Goal: Find specific page/section: Find specific page/section

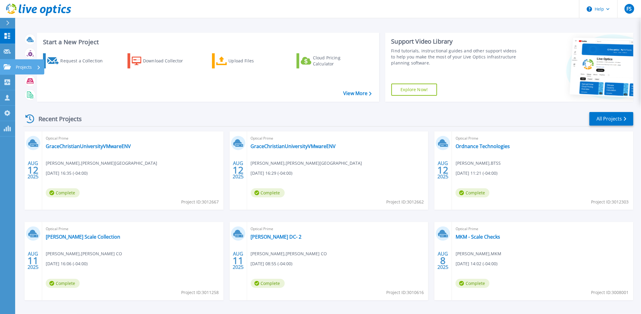
click at [6, 67] on icon at bounding box center [7, 66] width 7 height 5
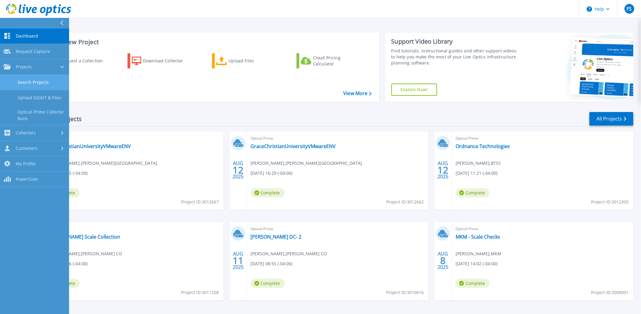
click at [32, 84] on link "Search Projects" at bounding box center [34, 82] width 69 height 15
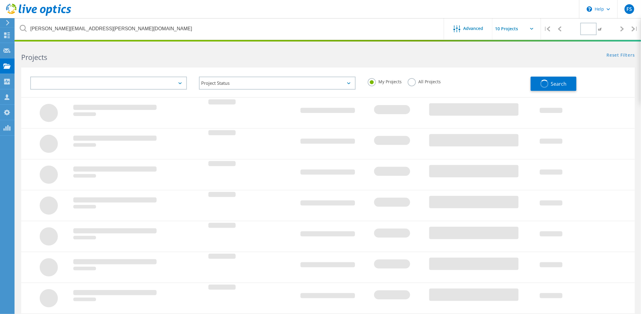
type input "1"
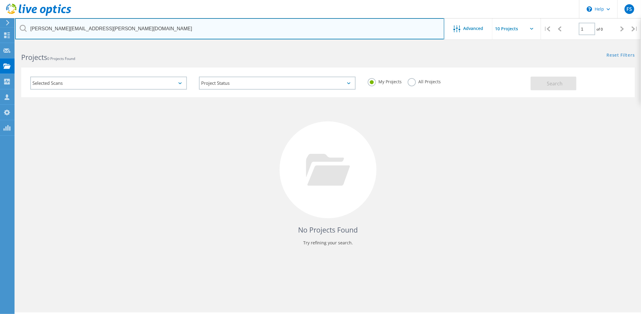
click at [125, 31] on input "[PERSON_NAME][EMAIL_ADDRESS][PERSON_NAME][DOMAIN_NAME]" at bounding box center [229, 28] width 429 height 21
paste input "Dean.Whisenant"
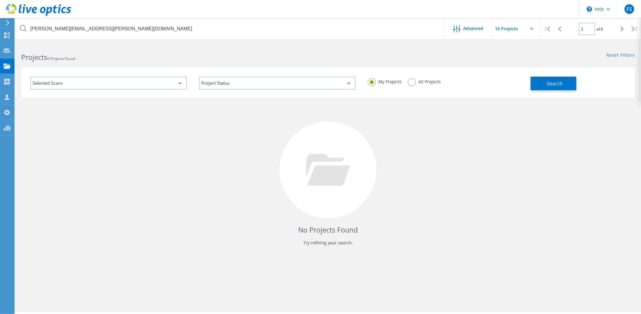
click at [414, 82] on label "All Projects" at bounding box center [424, 81] width 33 height 6
click at [0, 0] on input "All Projects" at bounding box center [0, 0] width 0 height 0
click at [551, 85] on span "Search" at bounding box center [555, 83] width 16 height 7
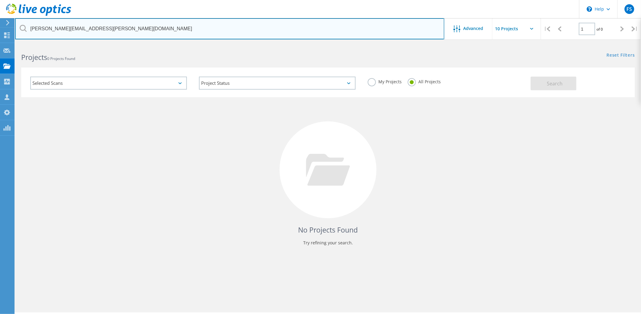
click at [72, 29] on input "Dean.Whisenant@howardcountyin.gov" at bounding box center [229, 28] width 429 height 21
click at [90, 27] on input "howardcountyin.gov" at bounding box center [229, 28] width 429 height 21
type input "howardcountyin.gov"
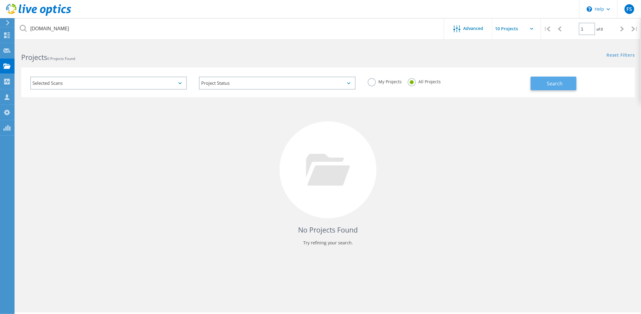
click at [550, 85] on span "Search" at bounding box center [555, 83] width 16 height 7
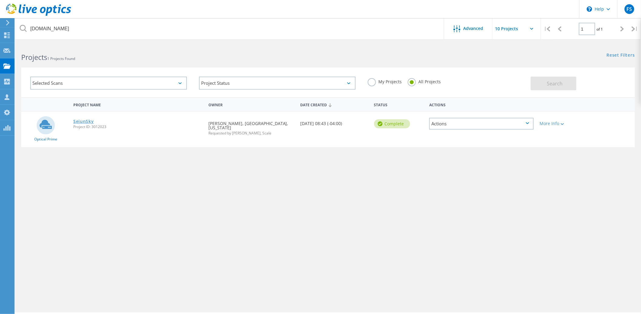
click at [85, 120] on link "SeiunSky" at bounding box center [83, 121] width 21 height 4
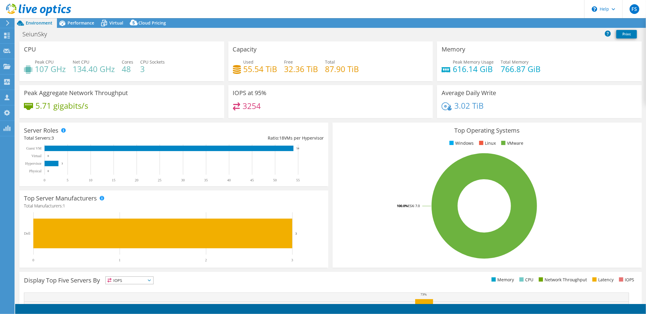
select select "USD"
click at [81, 23] on span "Performance" at bounding box center [81, 23] width 27 height 6
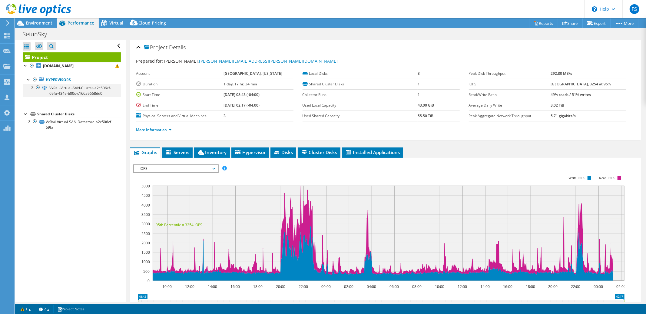
click at [32, 88] on div at bounding box center [32, 87] width 6 height 6
click at [114, 25] on span "Virtual" at bounding box center [116, 23] width 14 height 6
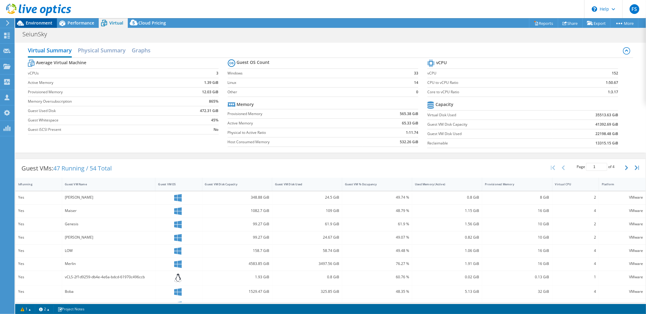
click at [44, 25] on span "Environment" at bounding box center [39, 23] width 27 height 6
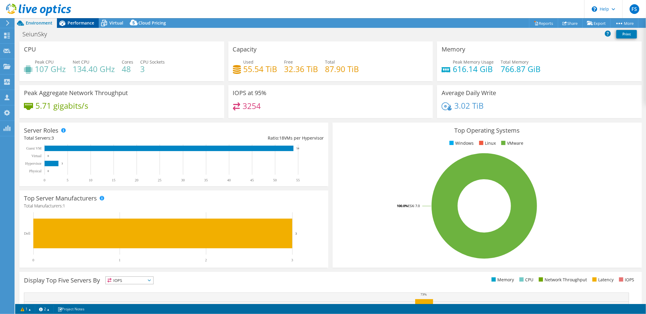
click at [80, 21] on span "Performance" at bounding box center [81, 23] width 27 height 6
